Goal: Task Accomplishment & Management: Complete application form

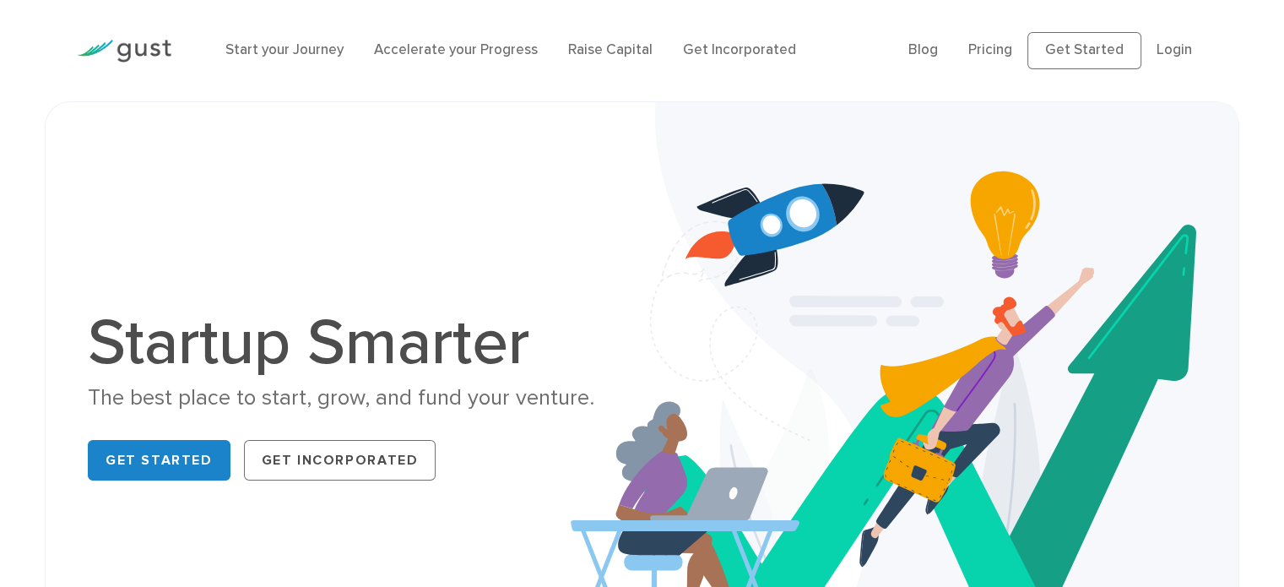
click at [490, 149] on div "Startup Smarter The best place to start, grow, and fund your venture. Get Start…" at bounding box center [642, 399] width 1134 height 510
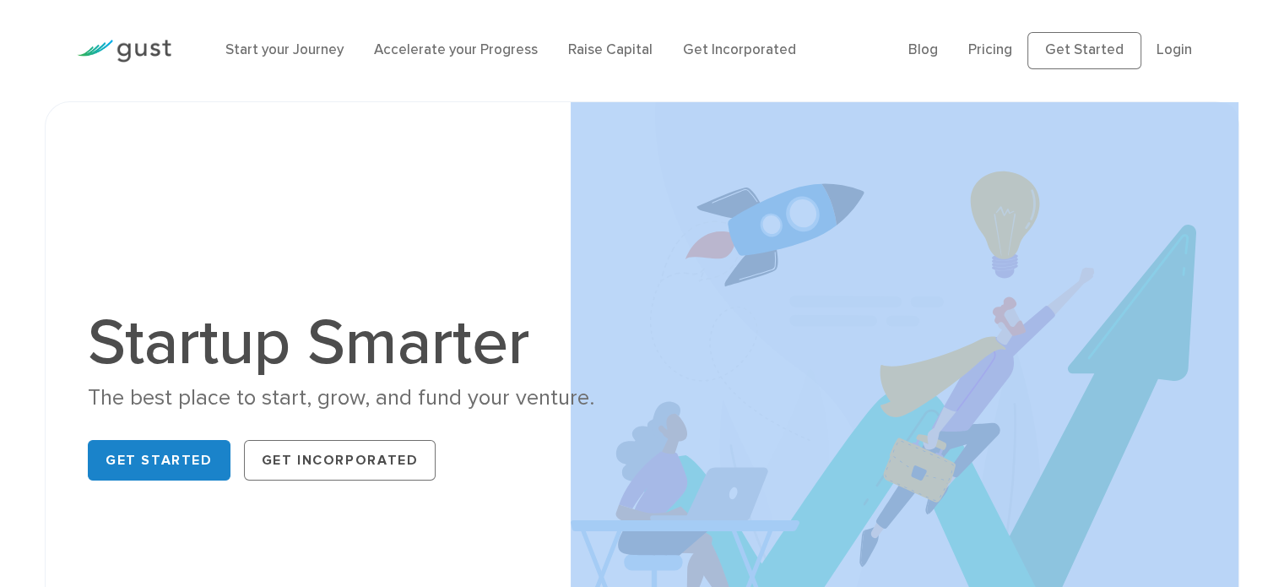
click at [490, 149] on div "Startup Smarter The best place to start, grow, and fund your venture. Get Start…" at bounding box center [642, 399] width 1134 height 510
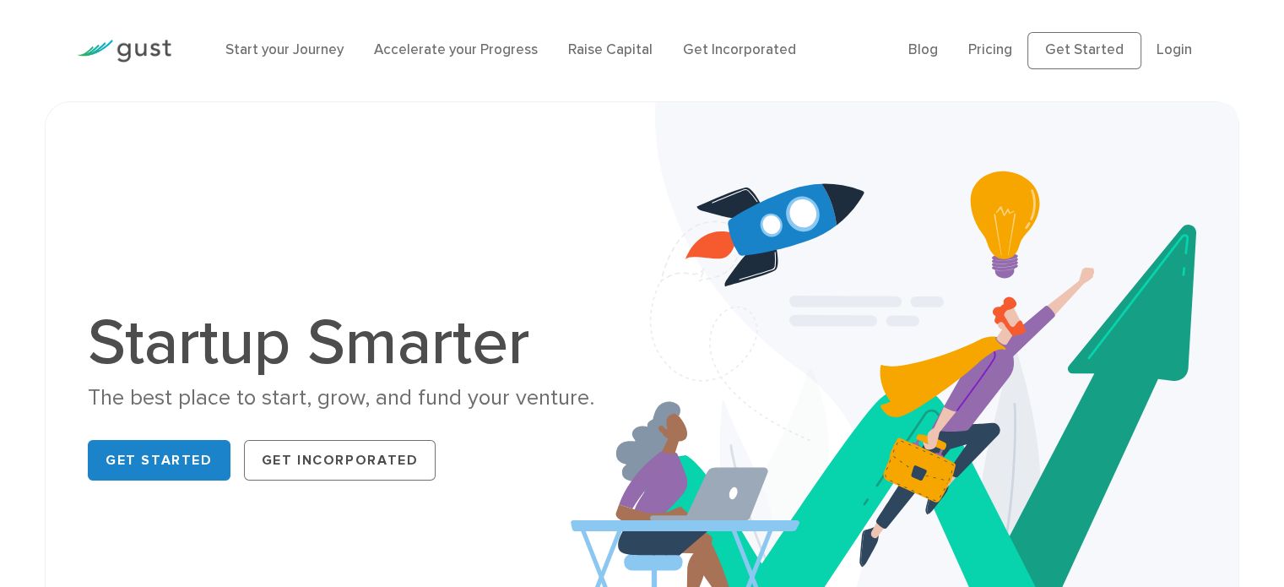
click at [221, 165] on div "Startup Smarter The best place to start, grow, and fund your venture. Get Start…" at bounding box center [642, 399] width 1134 height 510
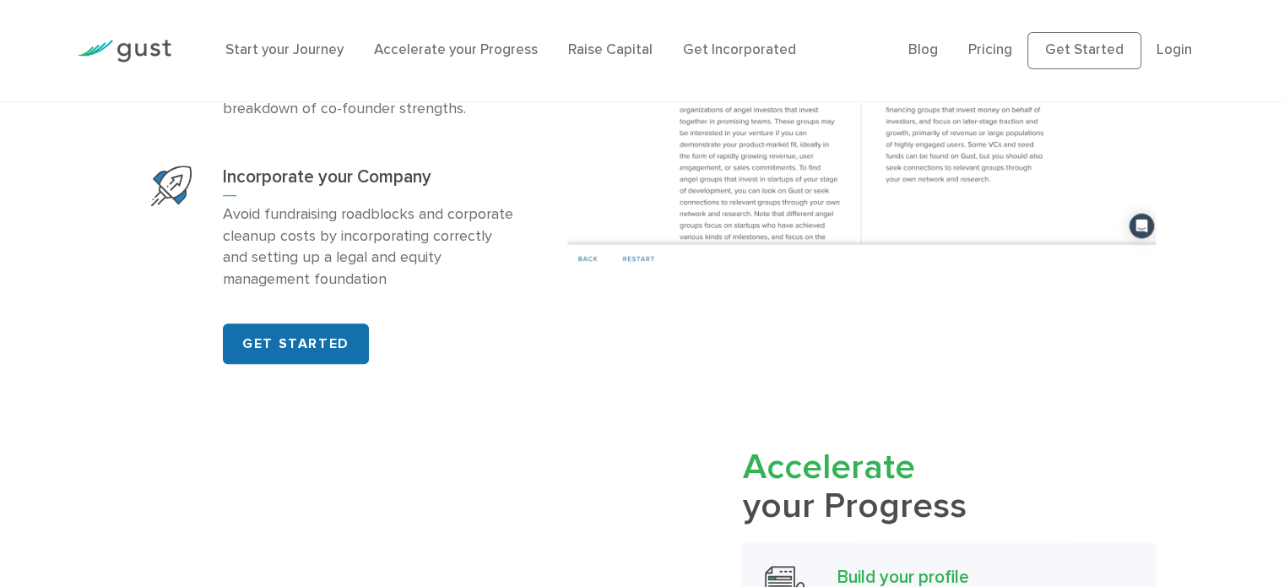
scroll to position [1312, 0]
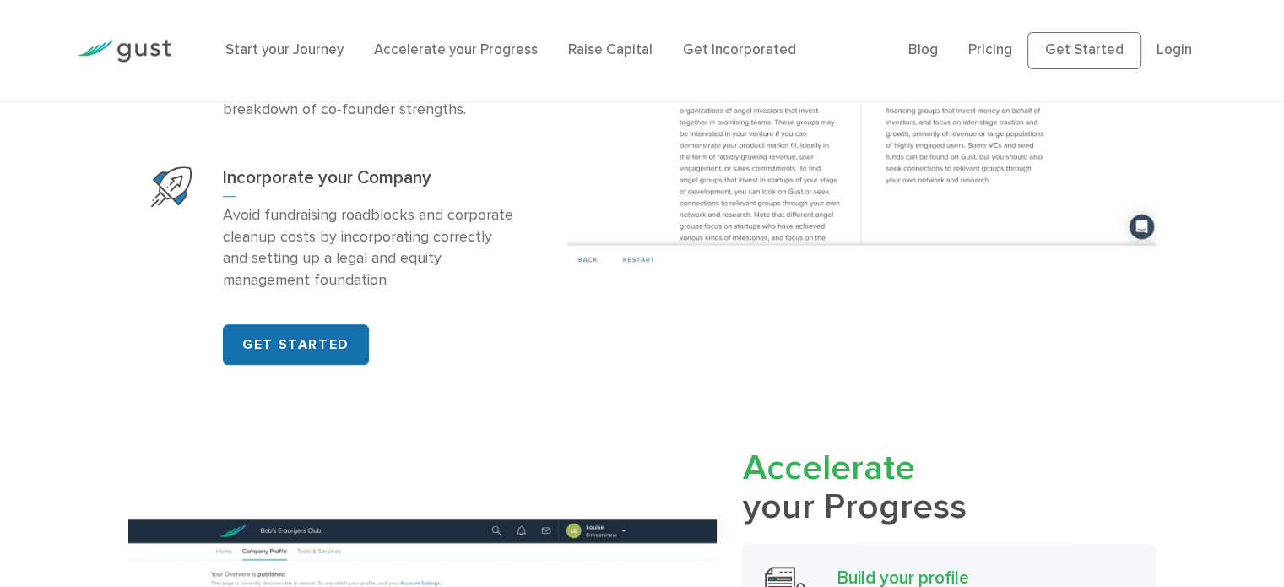
click at [311, 346] on link "GET STARTED" at bounding box center [296, 344] width 146 height 41
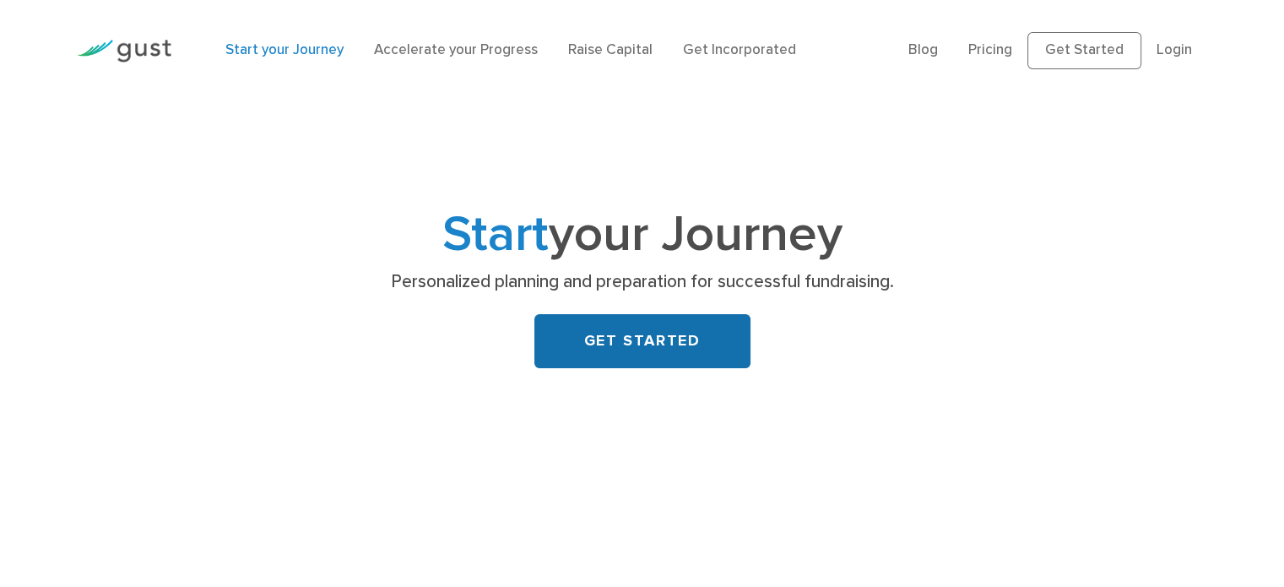
click at [602, 348] on link "GET STARTED" at bounding box center [643, 341] width 216 height 54
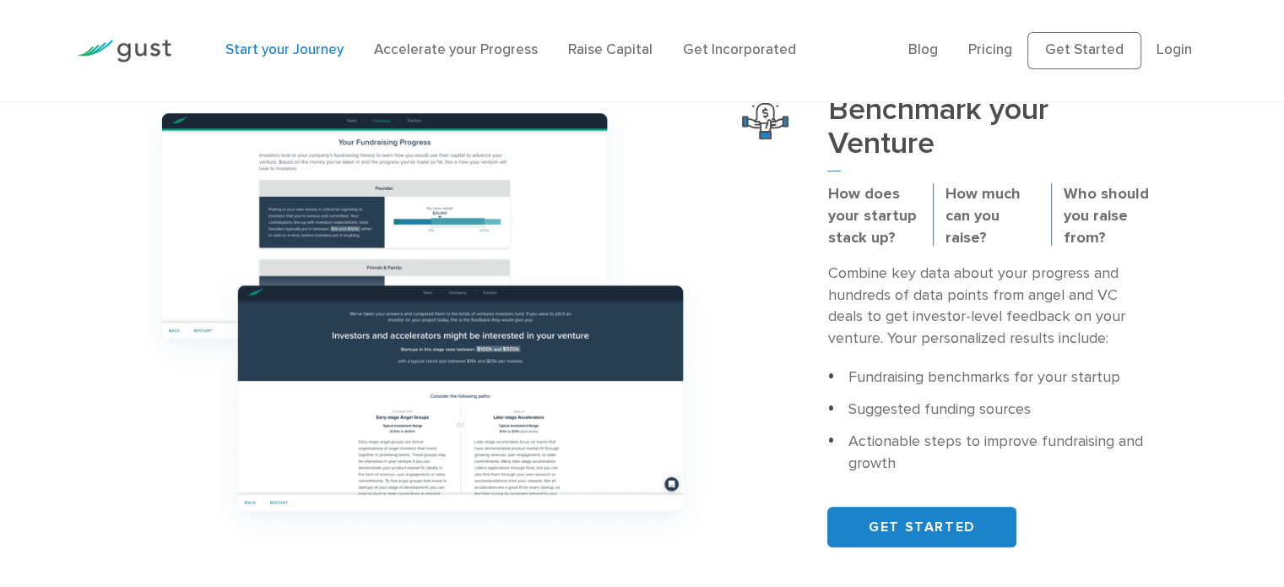
scroll to position [507, 0]
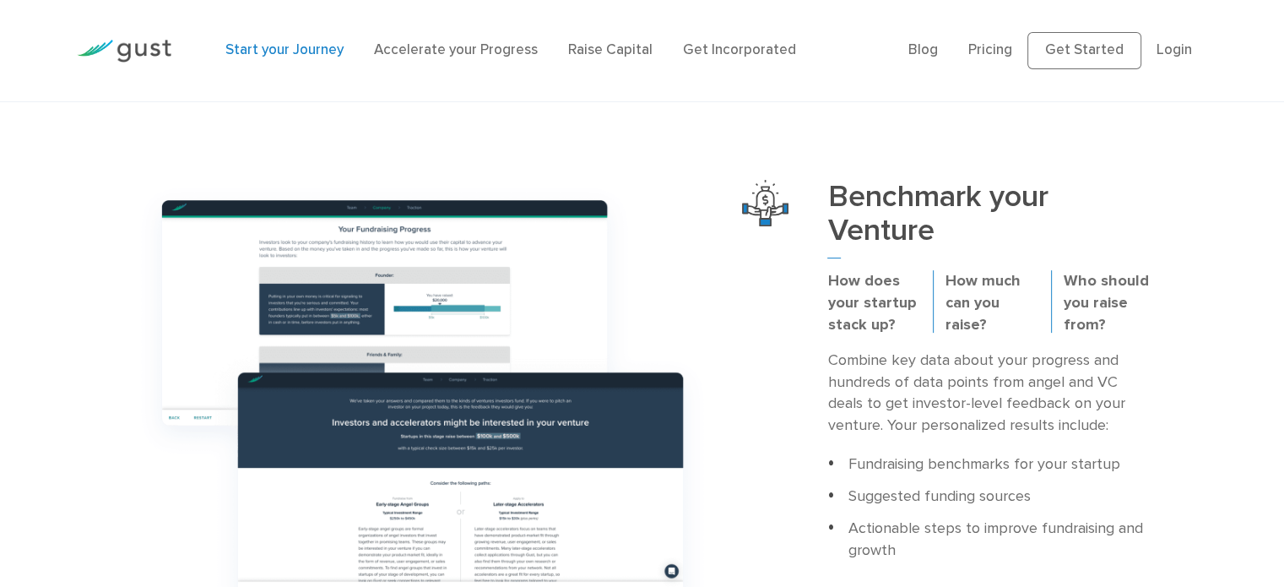
click at [704, 431] on img at bounding box center [422, 407] width 589 height 464
click at [725, 310] on div at bounding box center [423, 407] width 615 height 464
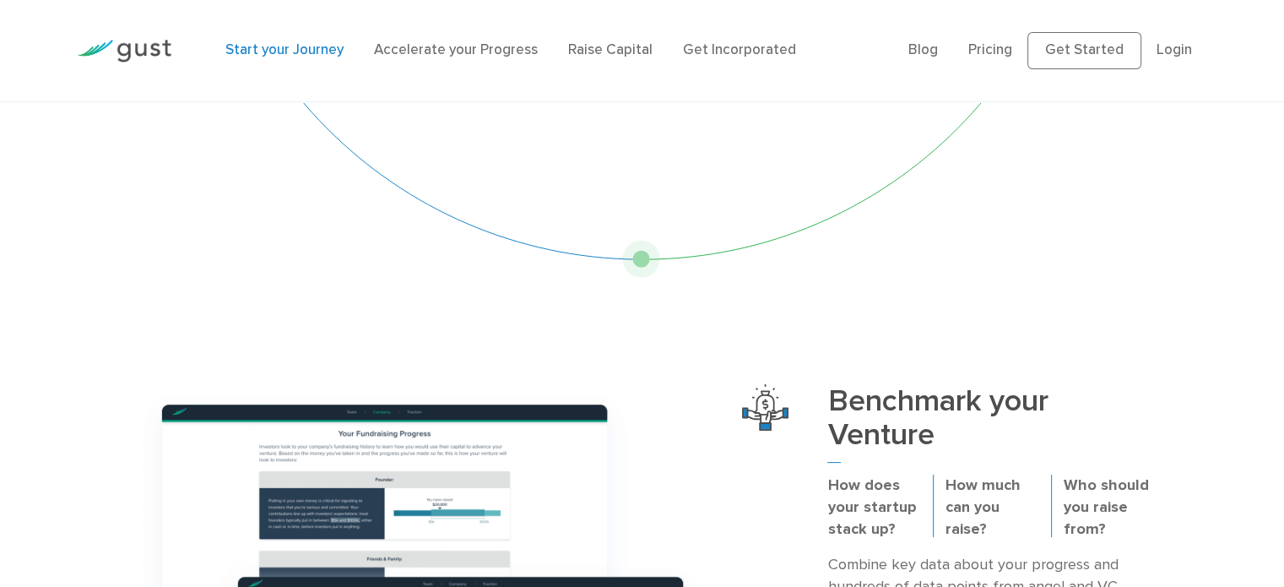
scroll to position [0, 0]
